Goal: Task Accomplishment & Management: Manage account settings

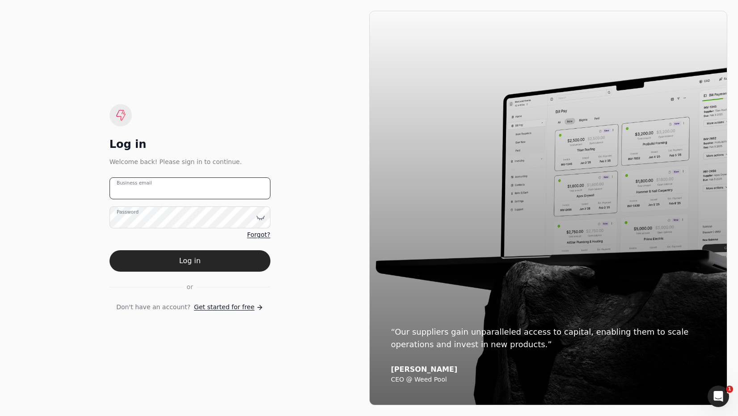
click at [216, 190] on email "Business email" at bounding box center [189, 188] width 161 height 22
type email "[EMAIL_ADDRESS][DOMAIN_NAME]"
drag, startPoint x: 223, startPoint y: 257, endPoint x: 244, endPoint y: 239, distance: 27.5
click at [223, 257] on button "Log in" at bounding box center [189, 260] width 161 height 21
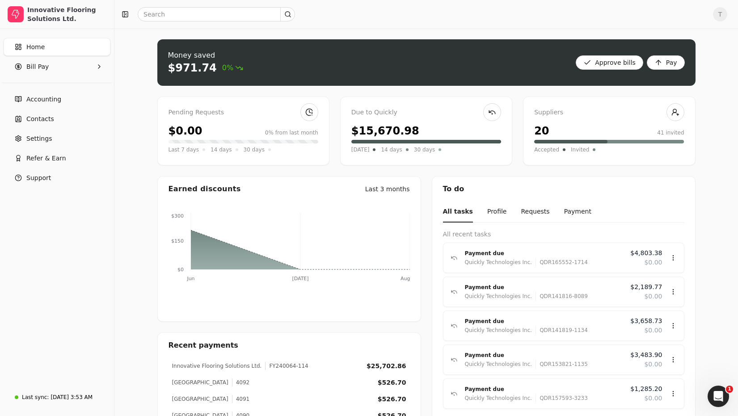
drag, startPoint x: 53, startPoint y: 68, endPoint x: 51, endPoint y: 76, distance: 8.2
click at [53, 68] on Pay "Bill Pay" at bounding box center [57, 67] width 107 height 18
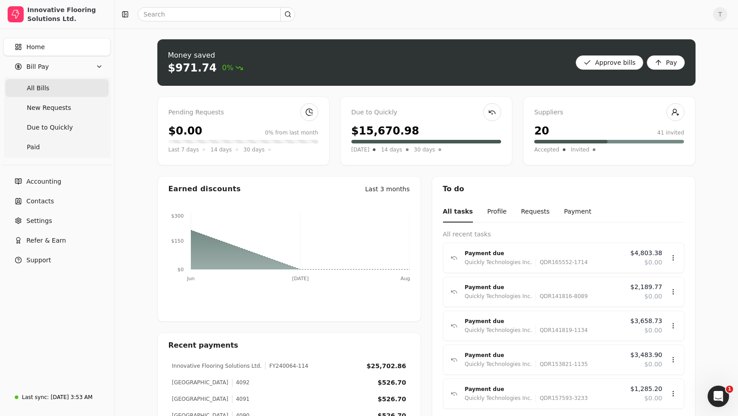
click at [51, 88] on Bills "All Bills" at bounding box center [56, 88] width 103 height 18
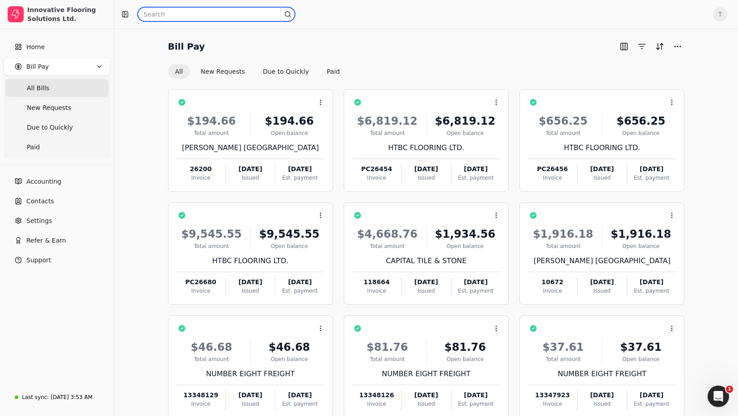
click at [201, 12] on input "text" at bounding box center [216, 14] width 157 height 14
click at [201, 13] on input "text" at bounding box center [216, 14] width 157 height 14
type input "[PERSON_NAME]"
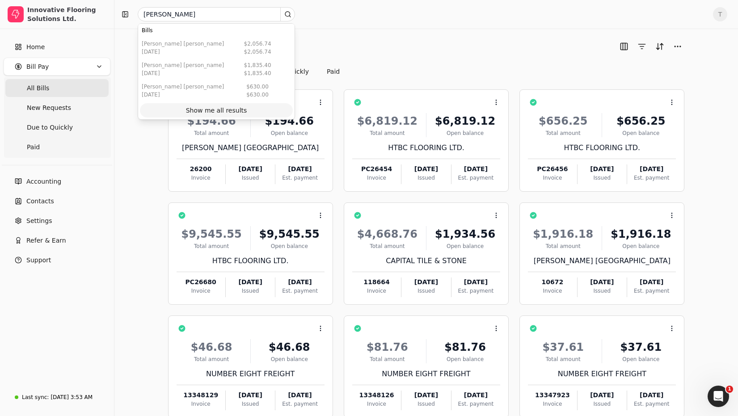
drag, startPoint x: 239, startPoint y: 107, endPoint x: 254, endPoint y: 107, distance: 15.2
click at [239, 107] on div "Show me all results" at bounding box center [216, 110] width 61 height 9
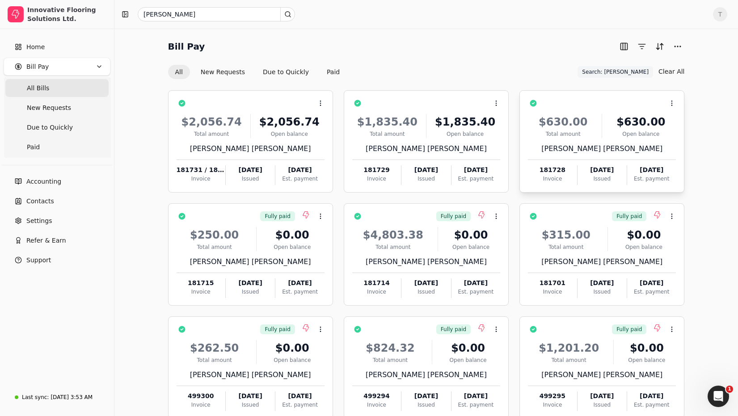
scroll to position [53, 0]
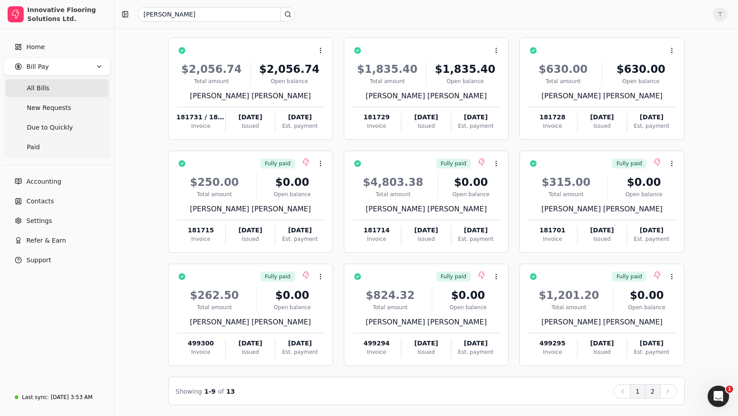
click at [654, 393] on button "2" at bounding box center [653, 391] width 16 height 14
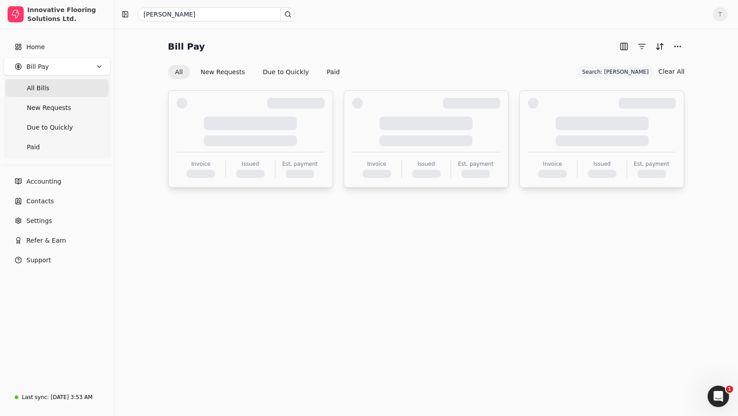
scroll to position [0, 0]
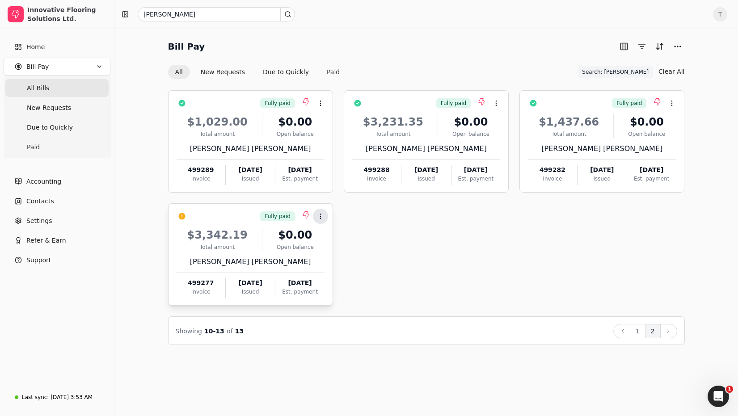
click at [316, 216] on button "Context Menu Button" at bounding box center [320, 216] width 15 height 15
click at [344, 236] on li "Open" at bounding box center [363, 238] width 110 height 17
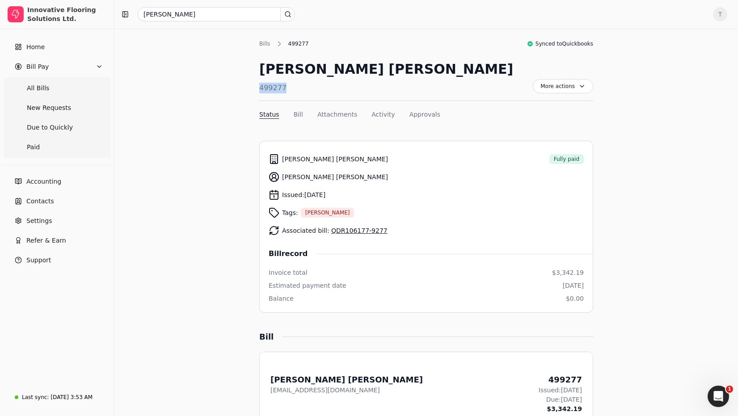
drag, startPoint x: 299, startPoint y: 86, endPoint x: 243, endPoint y: 87, distance: 55.4
copy div "499277"
drag, startPoint x: 361, startPoint y: 232, endPoint x: 375, endPoint y: 231, distance: 13.5
click at [361, 232] on link "QDR106177-9277" at bounding box center [359, 230] width 56 height 7
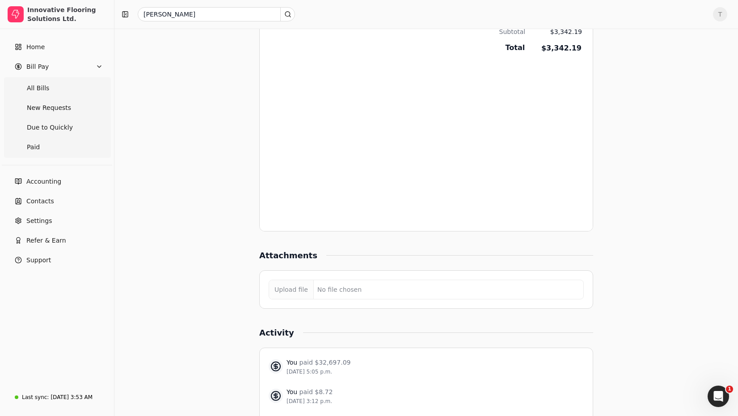
scroll to position [692, 0]
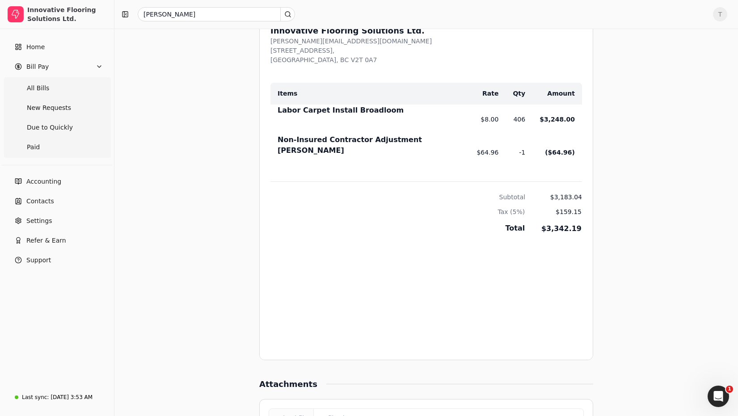
scroll to position [452, 0]
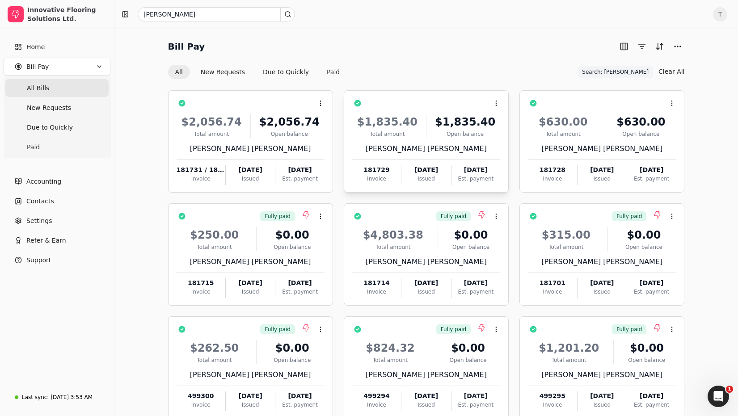
scroll to position [53, 0]
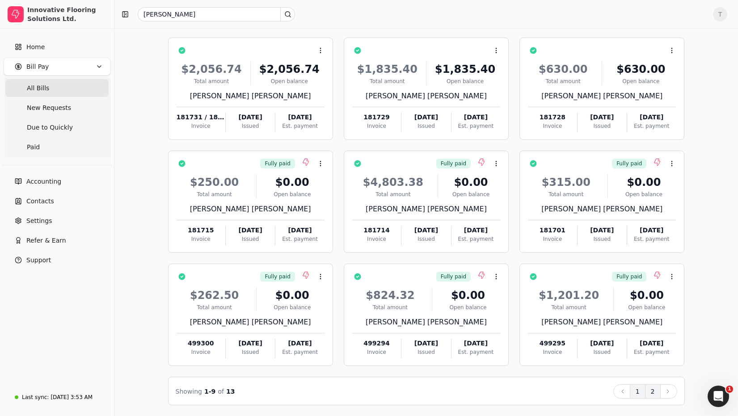
click at [655, 391] on button "2" at bounding box center [653, 391] width 16 height 14
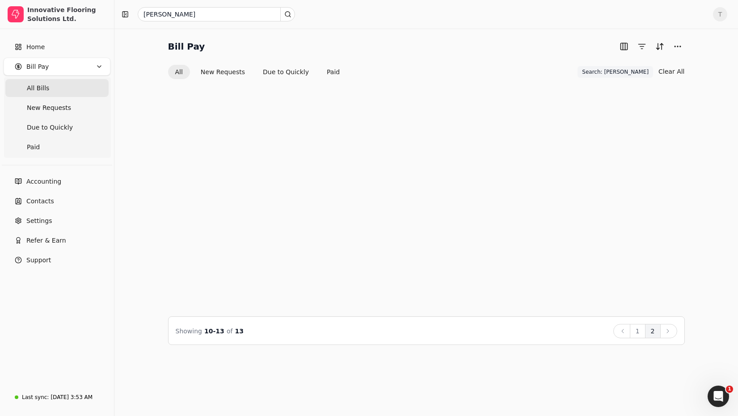
scroll to position [0, 0]
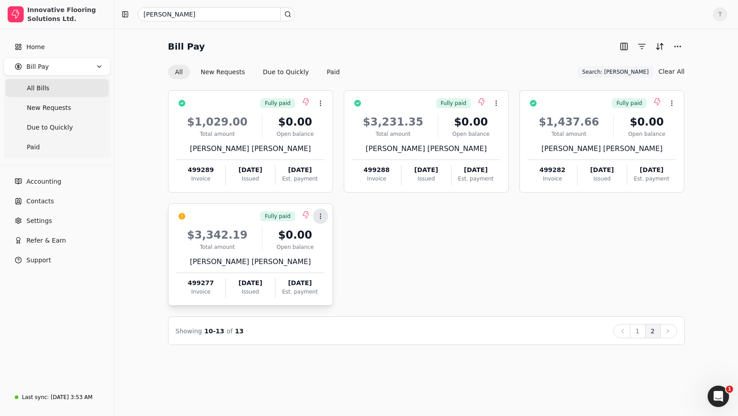
click at [324, 217] on button "Context Menu Button" at bounding box center [320, 216] width 15 height 15
click at [439, 215] on div "Fully paid Context Menu Button $1,029.00 Total amount $0.00 Open balance [PERSO…" at bounding box center [426, 197] width 517 height 215
click at [272, 71] on button "Due to Quickly" at bounding box center [286, 72] width 60 height 14
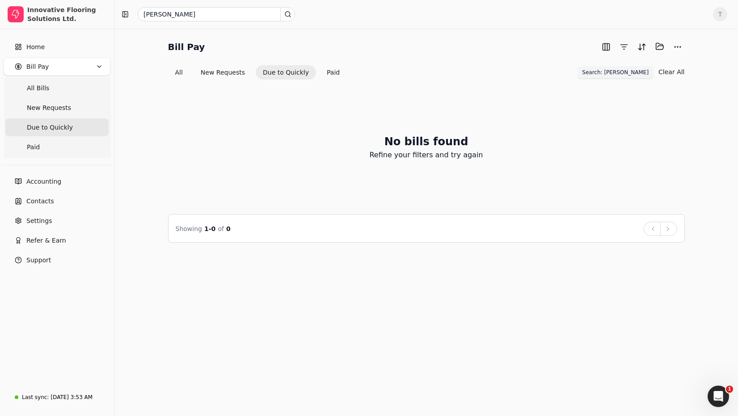
click at [645, 72] on span "Search: [PERSON_NAME]" at bounding box center [615, 72] width 67 height 8
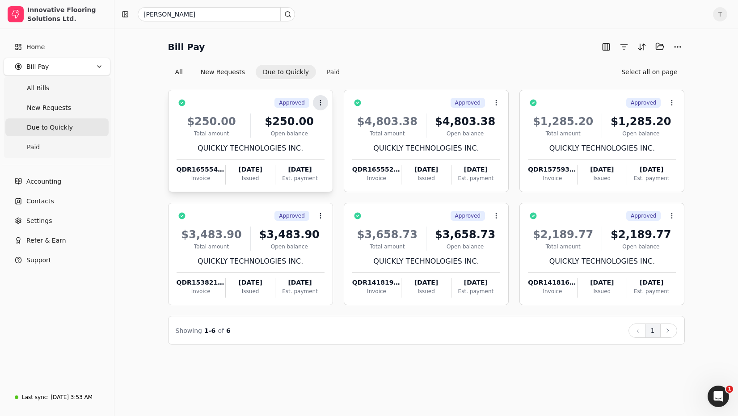
drag, startPoint x: 324, startPoint y: 102, endPoint x: 325, endPoint y: 107, distance: 5.2
click at [324, 102] on icon at bounding box center [320, 102] width 7 height 7
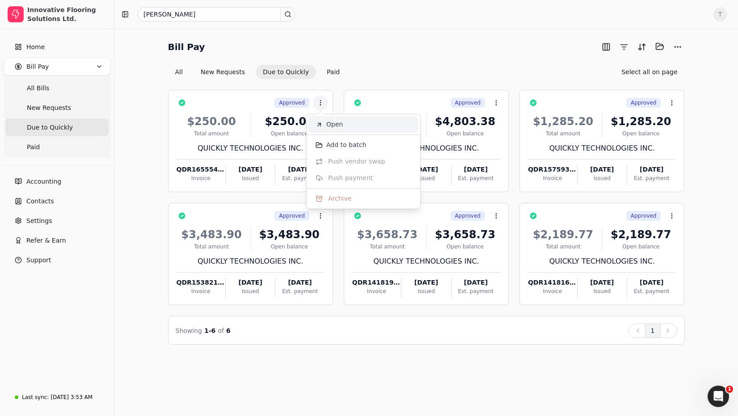
click at [337, 122] on span "Open" at bounding box center [334, 124] width 17 height 9
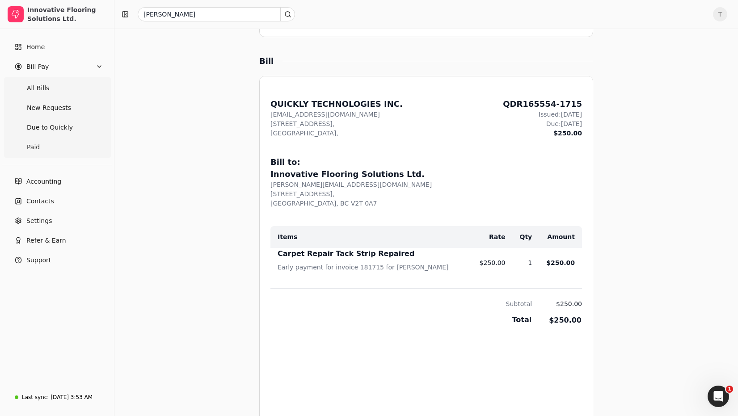
scroll to position [332, 0]
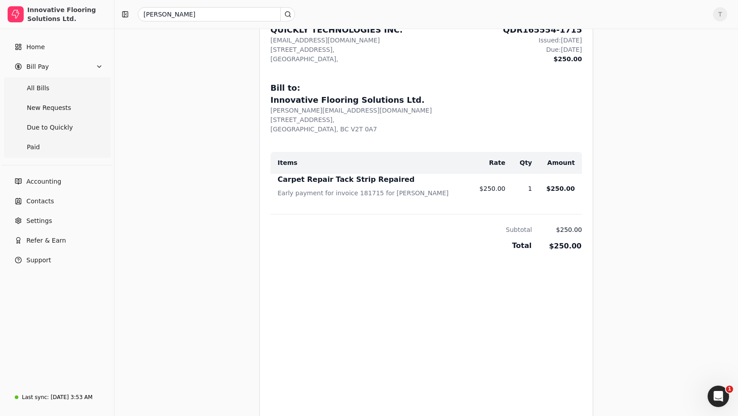
click at [361, 194] on div "Early payment for invoice 181715 for [PERSON_NAME]" at bounding box center [372, 196] width 188 height 14
copy div "181715"
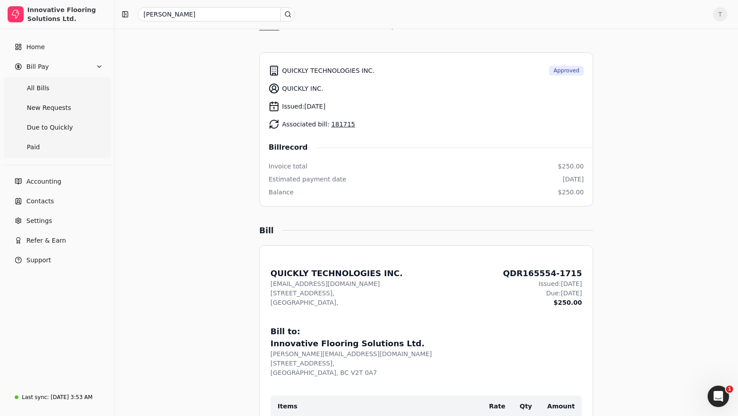
scroll to position [73, 0]
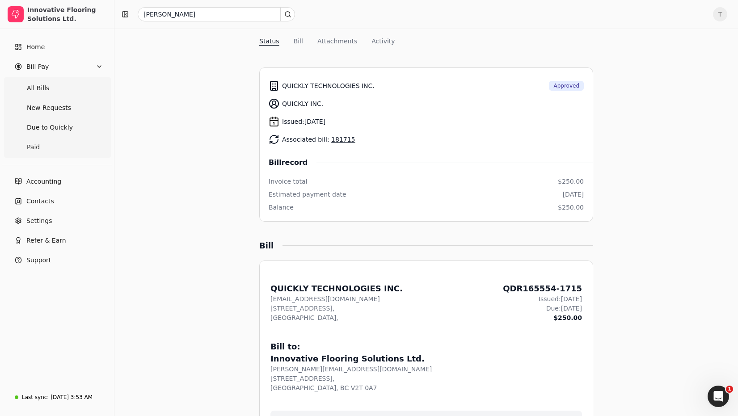
click at [343, 140] on link "181715" at bounding box center [343, 139] width 24 height 7
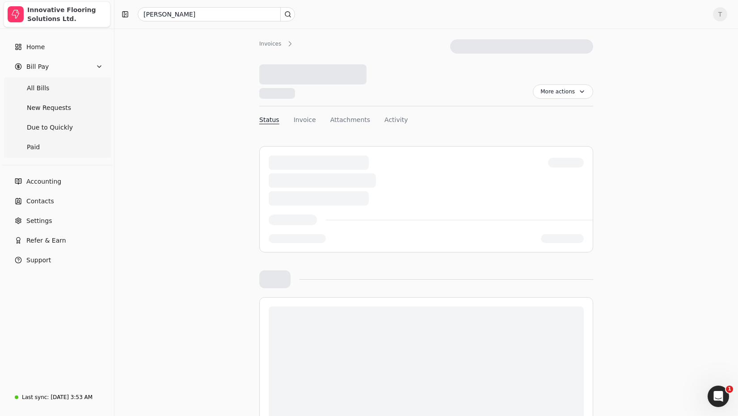
scroll to position [73, 0]
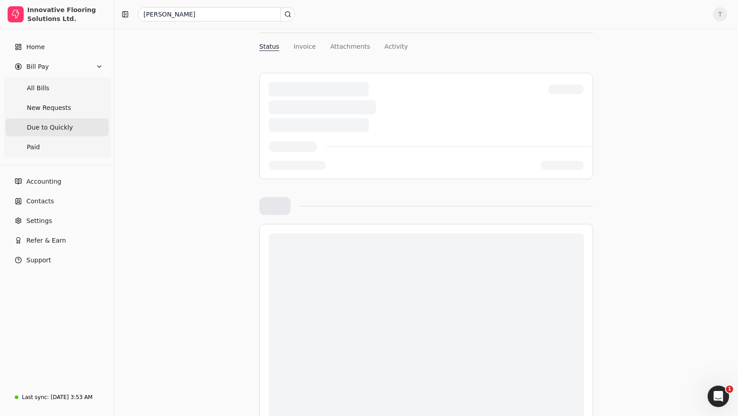
click at [58, 129] on span "Due to Quickly" at bounding box center [50, 127] width 46 height 9
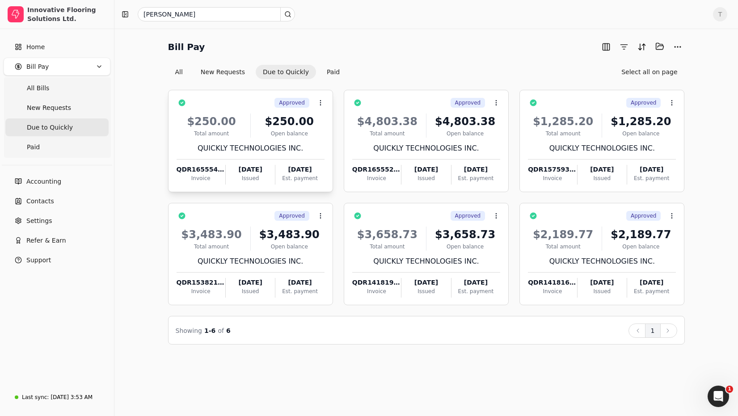
click at [290, 137] on div "$250.00 Total amount $250.00 Open balance QUICKLY TECHNOLOGIES INC. QDR165554-1…" at bounding box center [251, 146] width 148 height 76
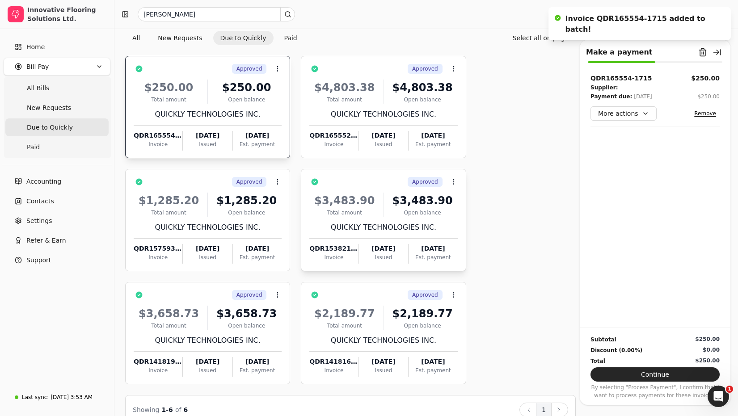
scroll to position [52, 0]
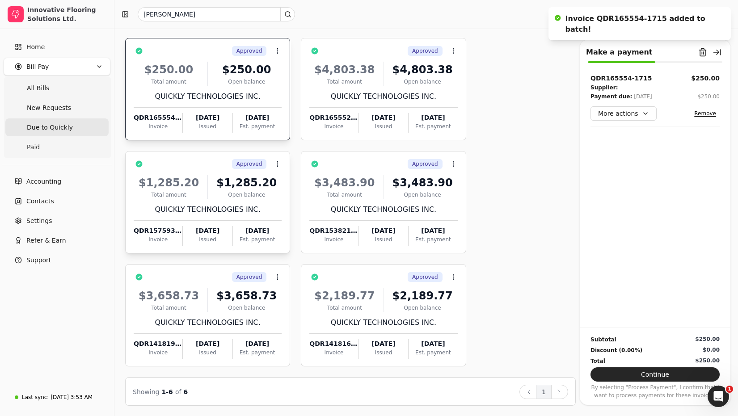
click at [240, 185] on div "$1,285.20" at bounding box center [246, 183] width 70 height 16
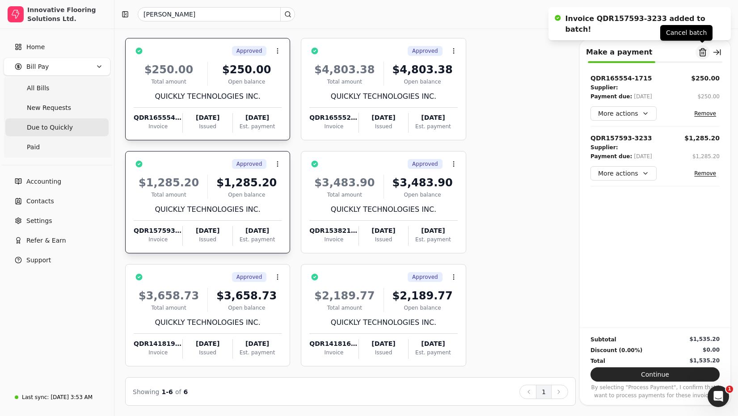
click at [703, 53] on button "Remove from batch" at bounding box center [702, 52] width 14 height 14
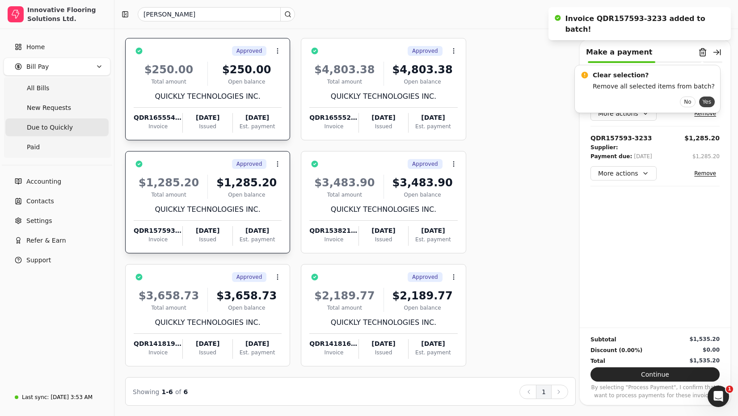
click at [699, 101] on button "Yes" at bounding box center [707, 102] width 16 height 11
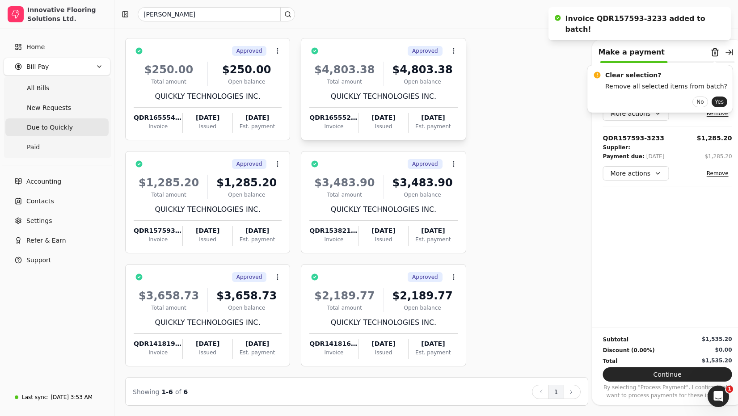
scroll to position [0, 0]
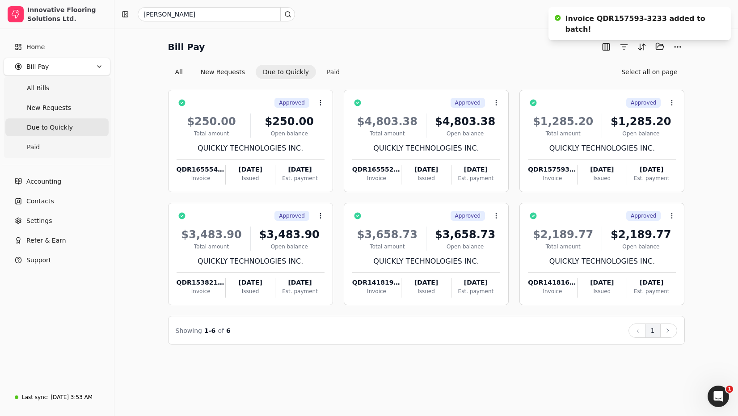
drag, startPoint x: 497, startPoint y: 61, endPoint x: 502, endPoint y: 76, distance: 16.3
click at [497, 61] on div "Bill Pay Selected items: 0 All New Requests Due to Quickly Paid Select all on p…" at bounding box center [426, 59] width 517 height 40
click at [447, 27] on div "[PERSON_NAME]" at bounding box center [425, 14] width 623 height 29
click at [659, 45] on button "Selected items: 0" at bounding box center [659, 46] width 14 height 14
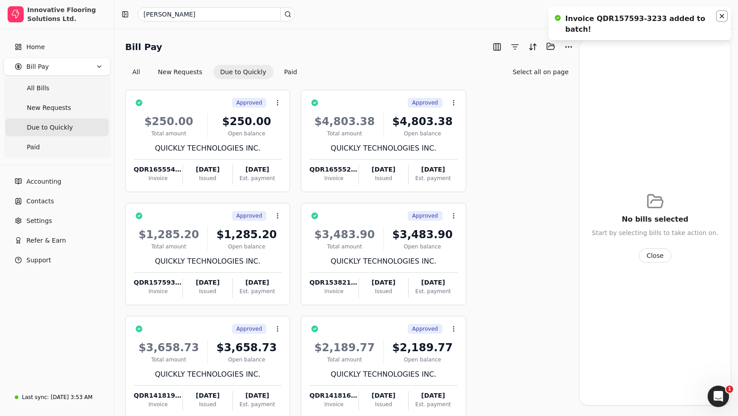
click at [725, 16] on icon "Notifications (F8)" at bounding box center [721, 16] width 7 height 7
click at [718, 17] on span "T" at bounding box center [720, 14] width 14 height 14
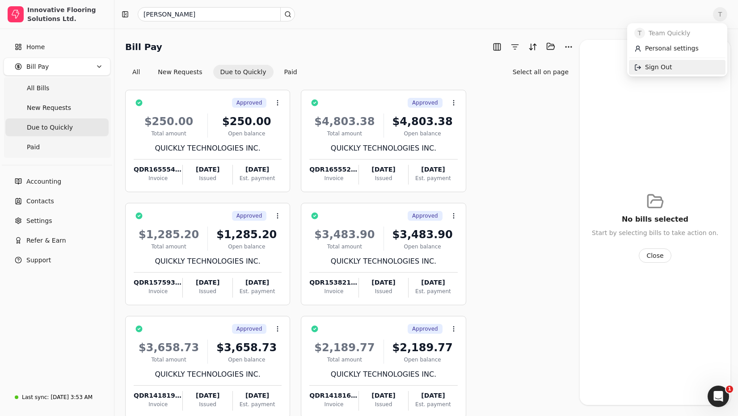
click at [646, 68] on span "Sign Out" at bounding box center [658, 67] width 27 height 9
